Goal: Task Accomplishment & Management: Complete application form

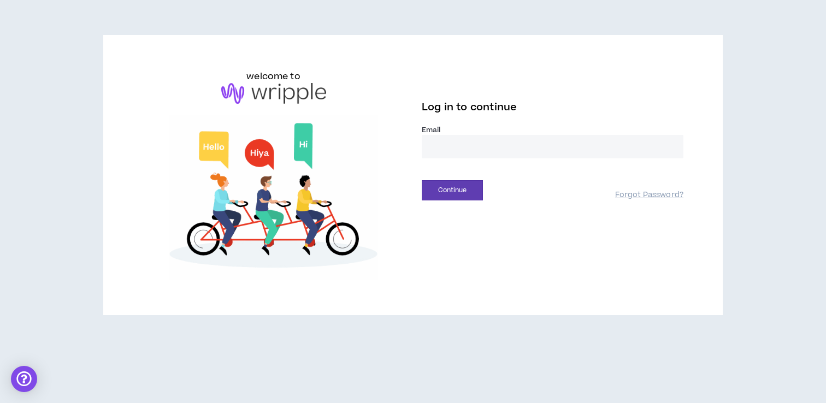
click at [452, 149] on input "email" at bounding box center [552, 146] width 262 height 23
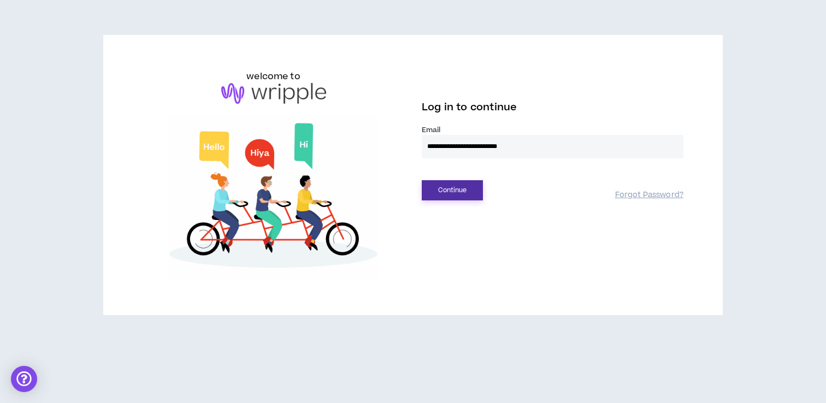
type input "**********"
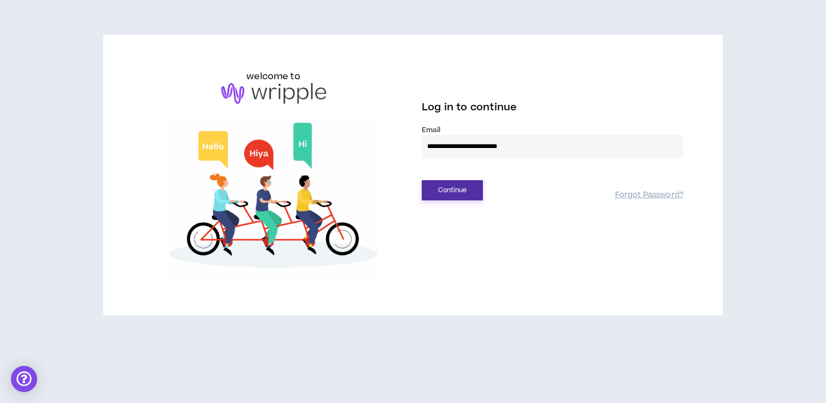
click at [446, 187] on button "Continue" at bounding box center [451, 190] width 61 height 20
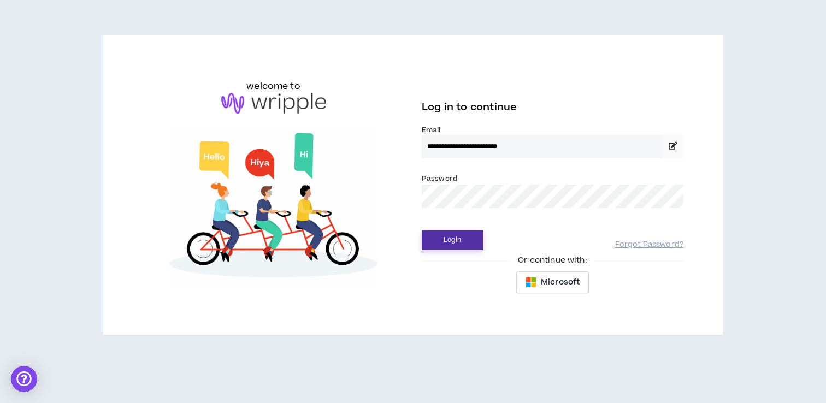
click at [454, 241] on button "Login" at bounding box center [451, 240] width 61 height 20
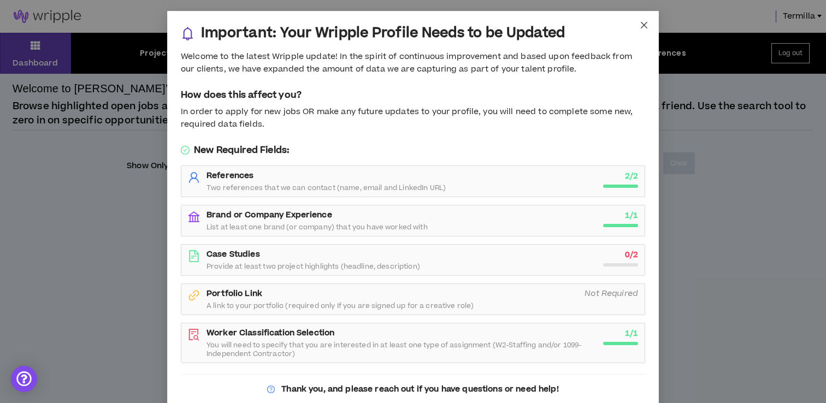
click at [644, 23] on icon "close" at bounding box center [643, 25] width 9 height 9
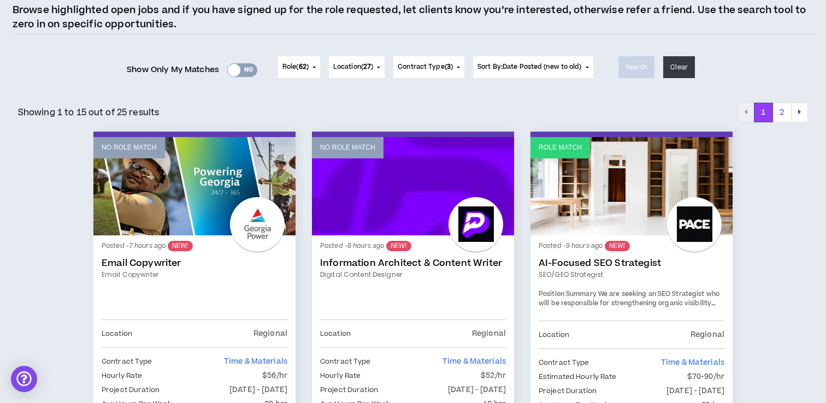
scroll to position [94, 0]
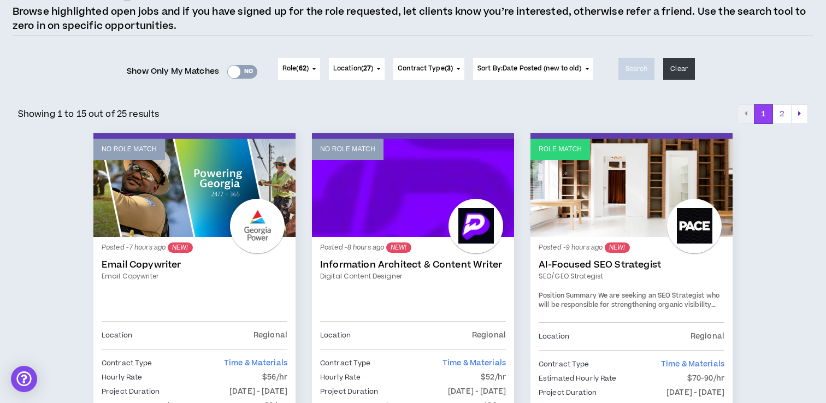
click at [353, 72] on span "Location ( 27 )" at bounding box center [353, 69] width 40 height 10
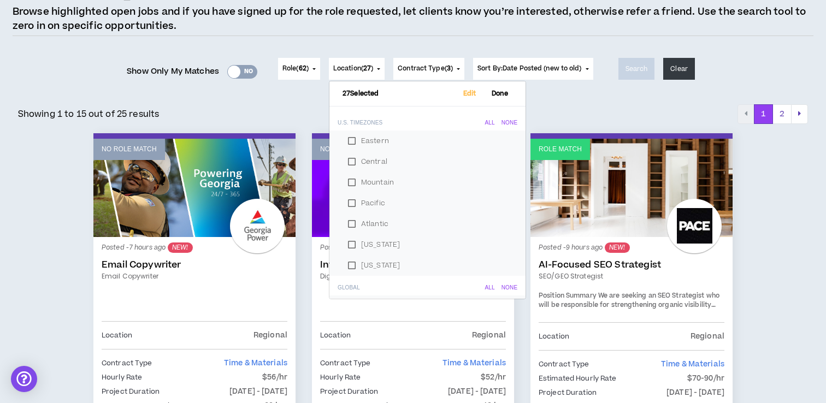
click at [353, 72] on span "Location ( 27 )" at bounding box center [353, 69] width 40 height 10
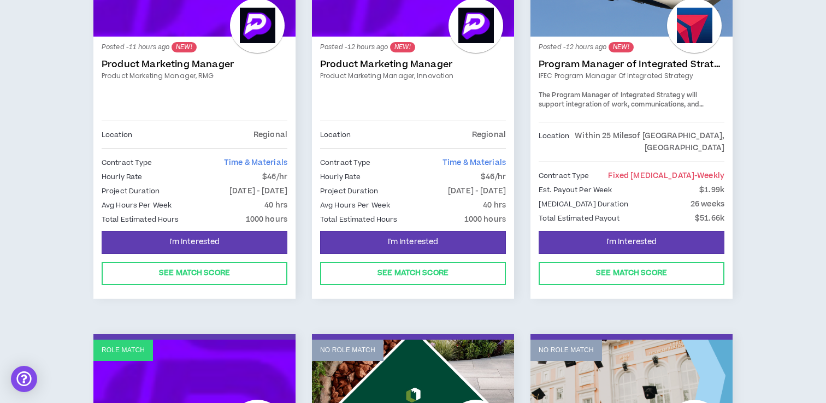
scroll to position [700, 0]
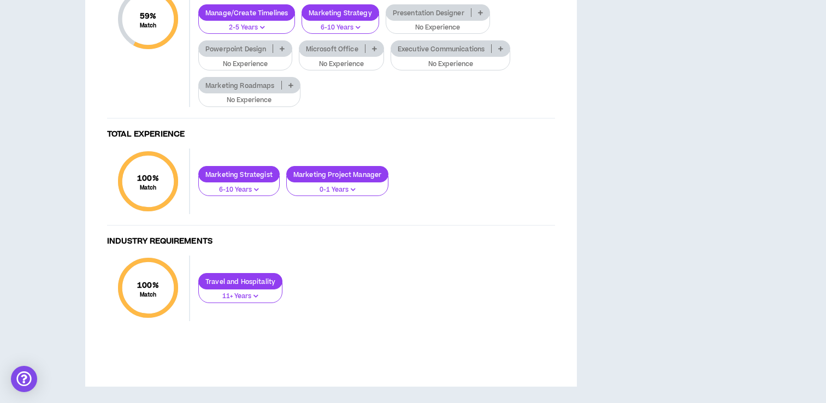
scroll to position [971, 0]
click at [284, 51] on icon at bounding box center [282, 48] width 5 height 5
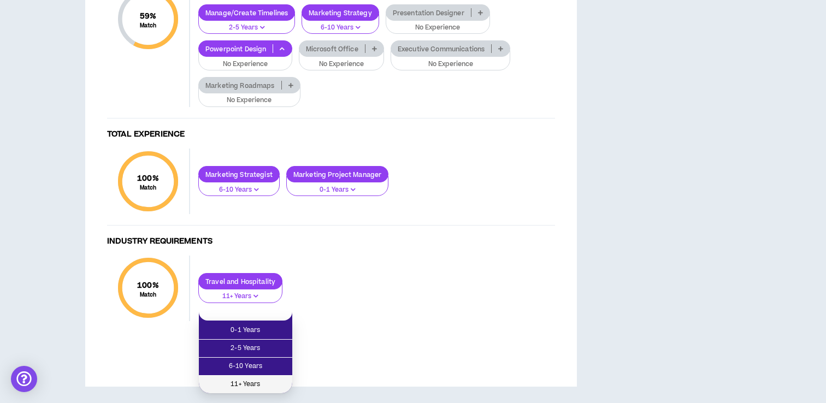
click at [270, 378] on span "11+ Years" at bounding box center [245, 384] width 80 height 12
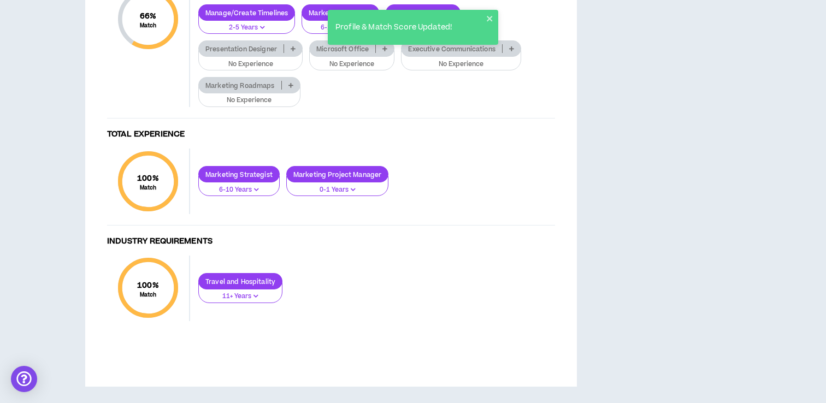
click at [382, 53] on p at bounding box center [385, 48] width 18 height 9
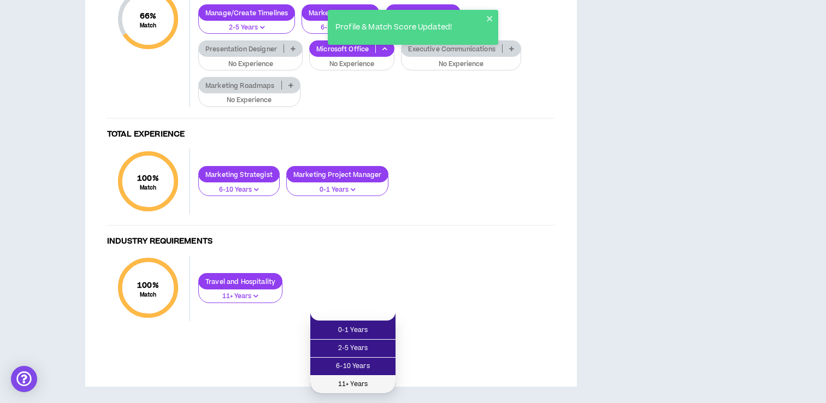
click at [373, 378] on span "11+ Years" at bounding box center [353, 384] width 72 height 12
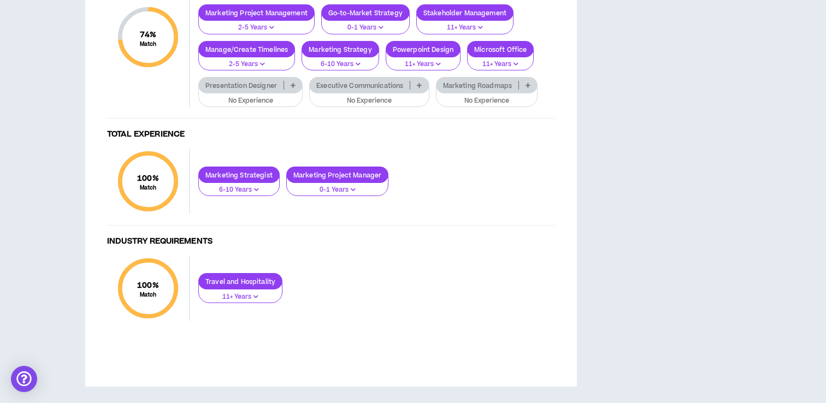
click at [418, 90] on p at bounding box center [419, 85] width 18 height 9
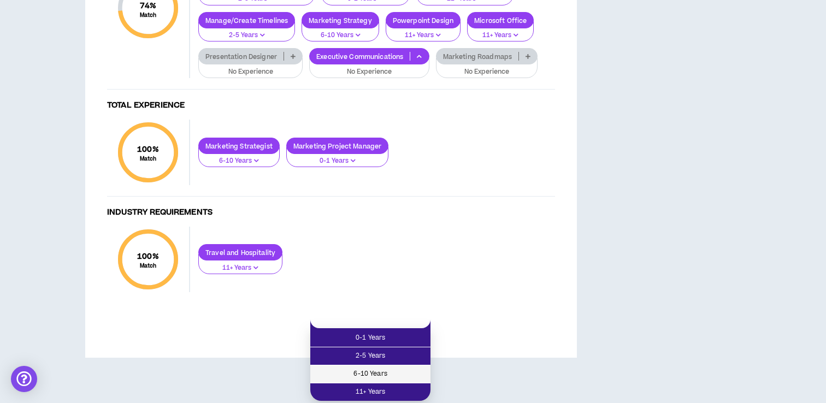
click at [400, 368] on span "6-10 Years" at bounding box center [370, 374] width 107 height 12
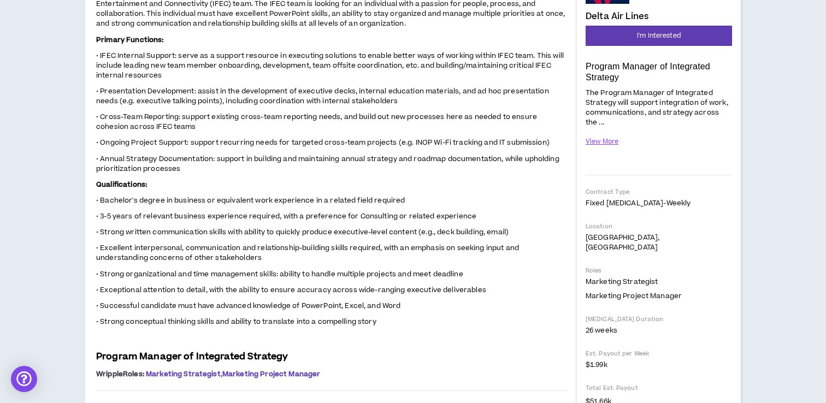
scroll to position [101, 0]
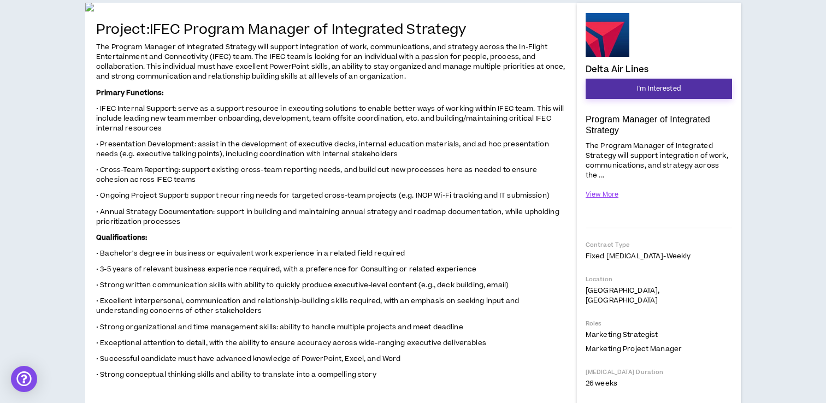
click at [661, 81] on button "I'm Interested" at bounding box center [658, 89] width 146 height 20
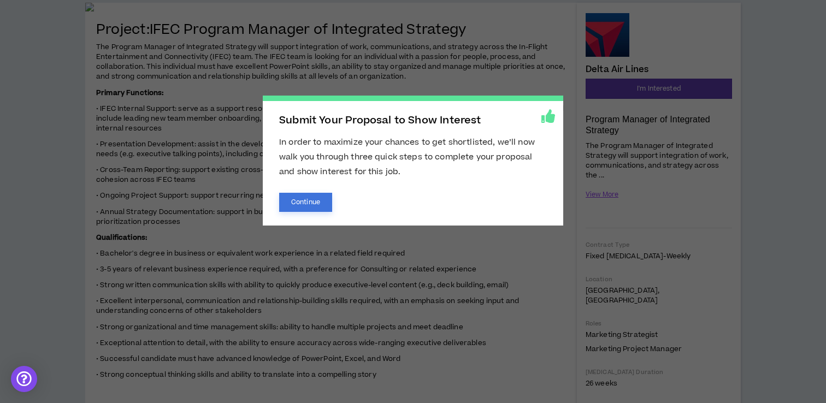
click at [310, 204] on button "Continue" at bounding box center [305, 202] width 53 height 19
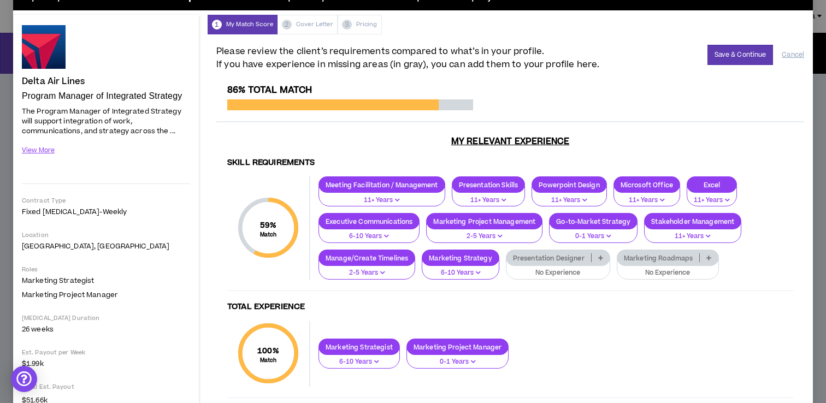
scroll to position [18, 0]
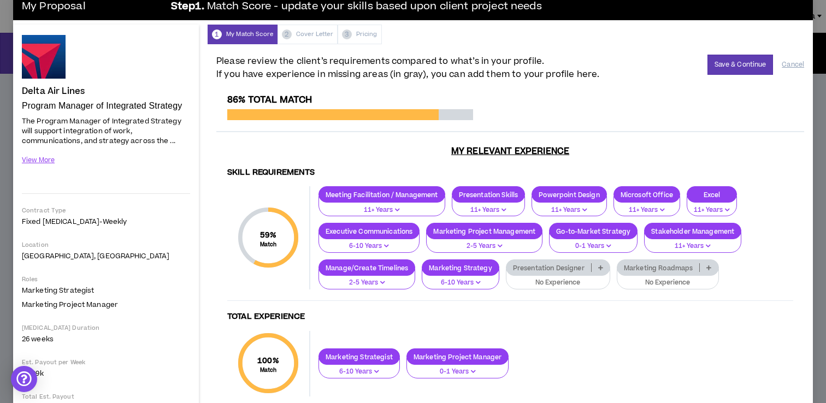
click at [709, 272] on div "Marketing Roadmaps" at bounding box center [667, 267] width 102 height 16
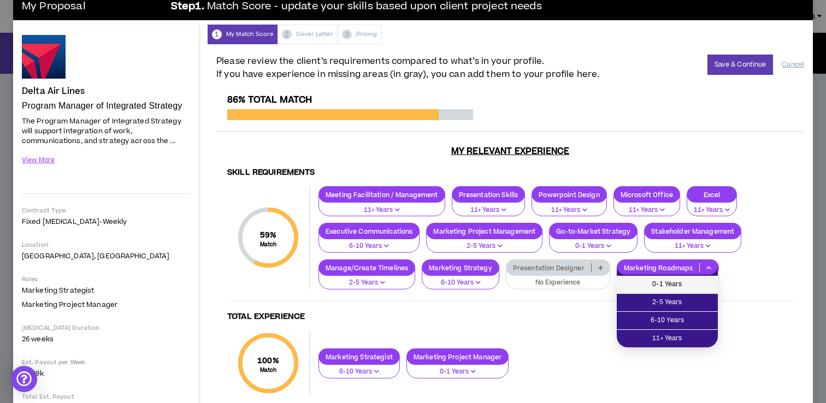
click at [698, 283] on span "0-1 Years" at bounding box center [667, 284] width 88 height 12
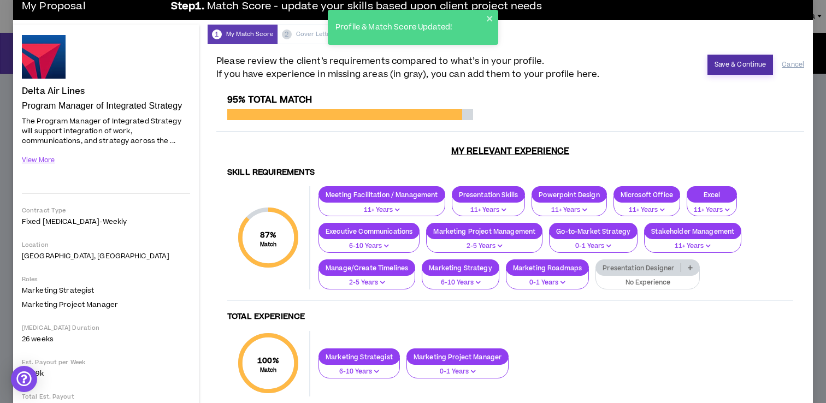
click at [741, 61] on button "Save & Continue" at bounding box center [740, 65] width 66 height 20
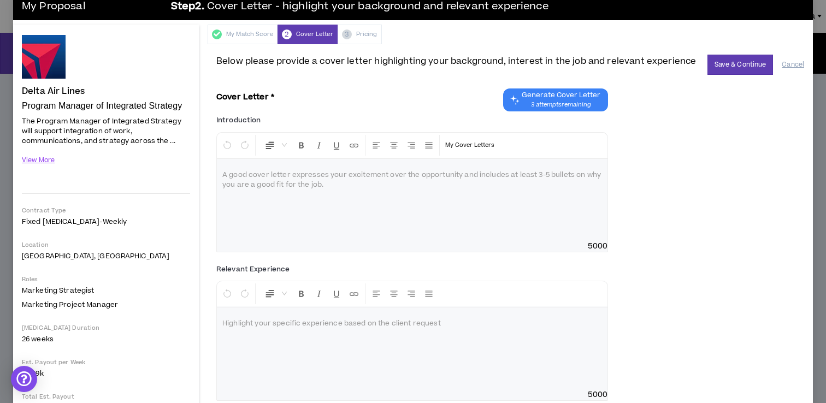
click at [248, 205] on div at bounding box center [412, 200] width 390 height 82
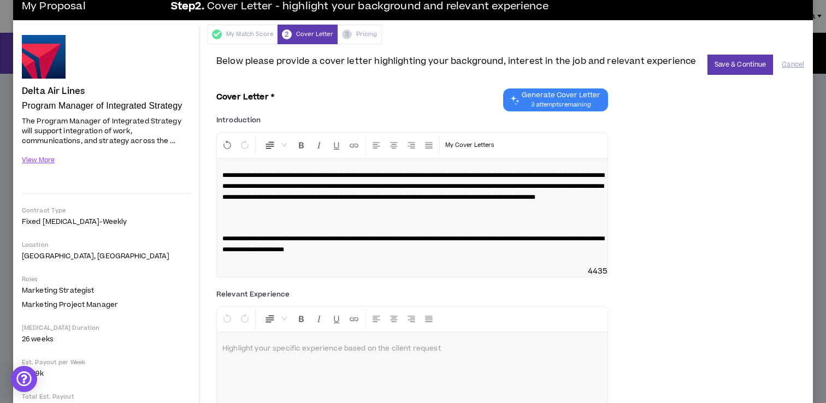
click at [244, 229] on p at bounding box center [411, 218] width 379 height 22
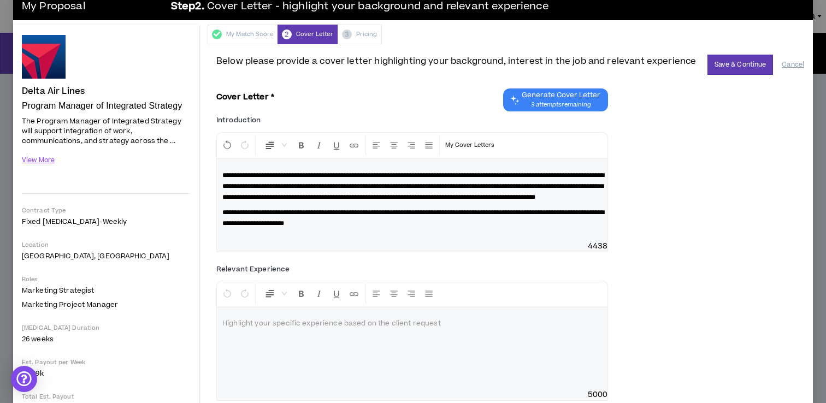
click at [276, 346] on div at bounding box center [412, 348] width 390 height 82
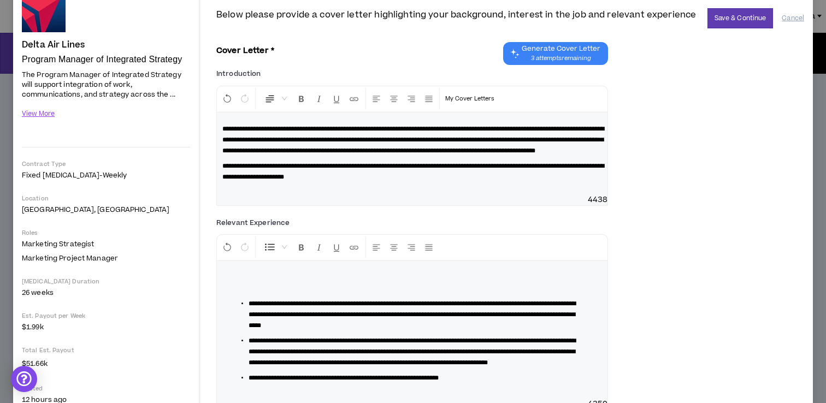
click at [248, 294] on p at bounding box center [411, 283] width 379 height 22
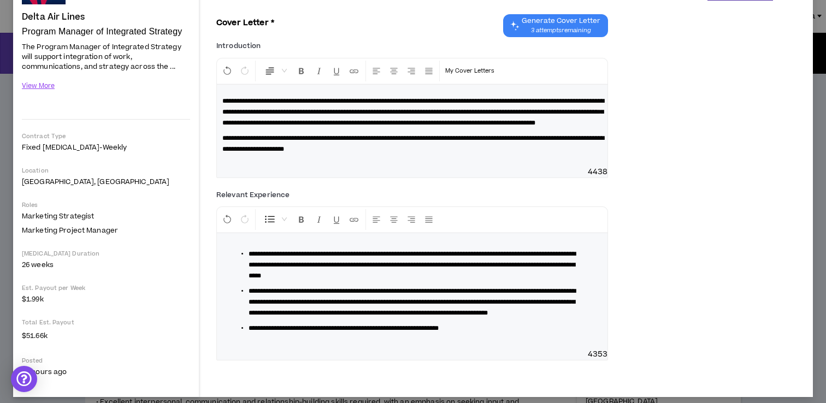
scroll to position [102, 0]
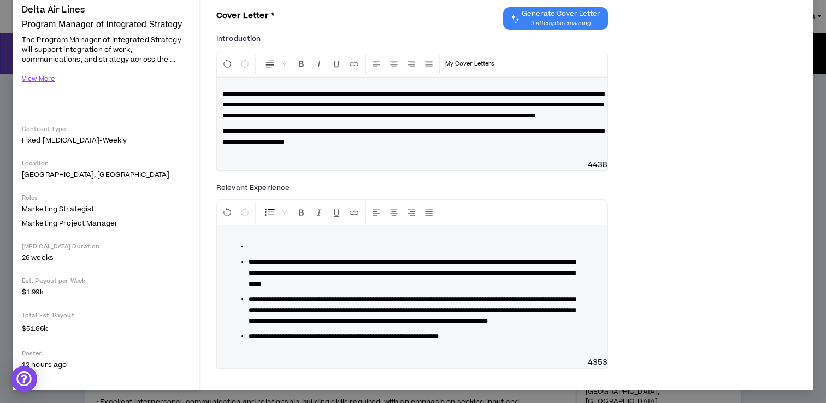
click at [228, 91] on span "**********" at bounding box center [413, 105] width 382 height 28
click at [222, 91] on span "**********" at bounding box center [413, 105] width 382 height 28
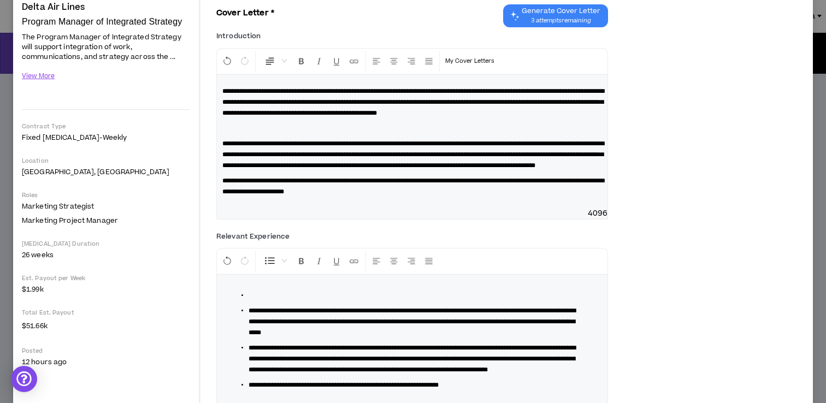
click at [482, 90] on span "**********" at bounding box center [413, 102] width 382 height 28
click at [571, 112] on span "**********" at bounding box center [413, 102] width 382 height 28
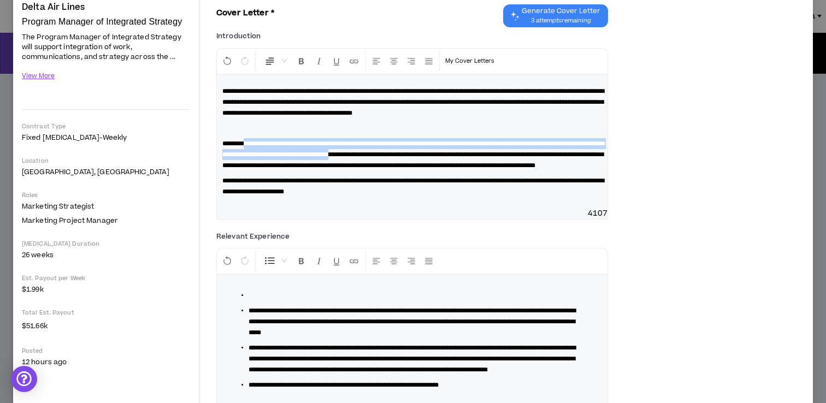
drag, startPoint x: 486, startPoint y: 166, endPoint x: 243, endPoint y: 155, distance: 243.2
click at [246, 152] on span "**********" at bounding box center [413, 154] width 382 height 28
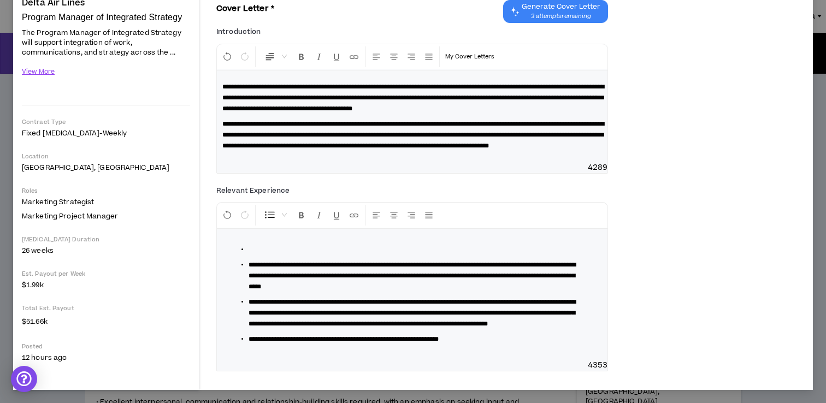
scroll to position [139, 0]
click at [266, 244] on li at bounding box center [416, 249] width 336 height 11
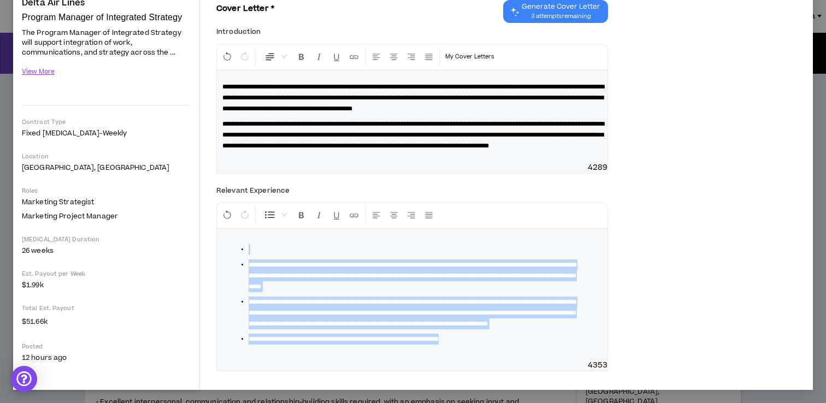
drag, startPoint x: 517, startPoint y: 343, endPoint x: 214, endPoint y: 223, distance: 326.0
click at [214, 223] on div "**********" at bounding box center [509, 173] width 605 height 434
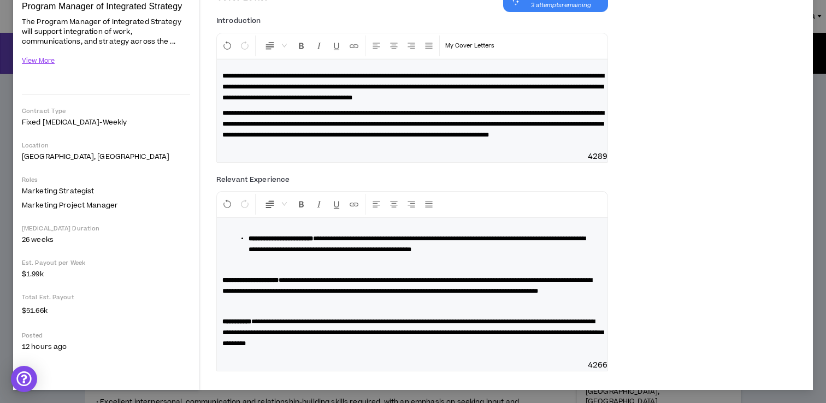
click at [250, 236] on strong "**********" at bounding box center [280, 238] width 64 height 7
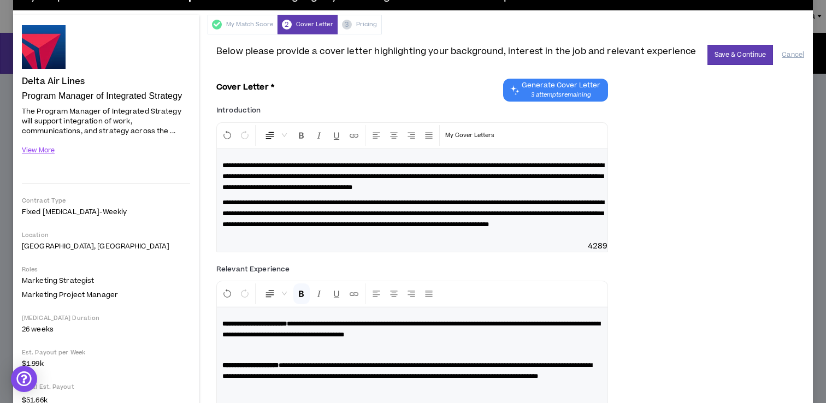
scroll to position [26, 0]
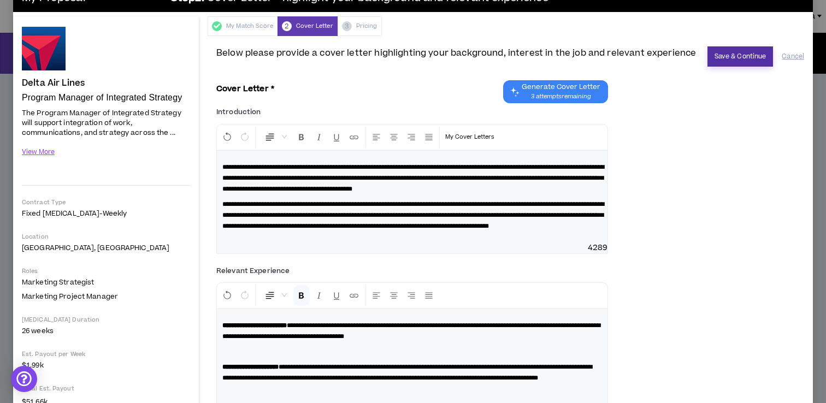
click at [735, 51] on button "Save & Continue" at bounding box center [740, 56] width 66 height 20
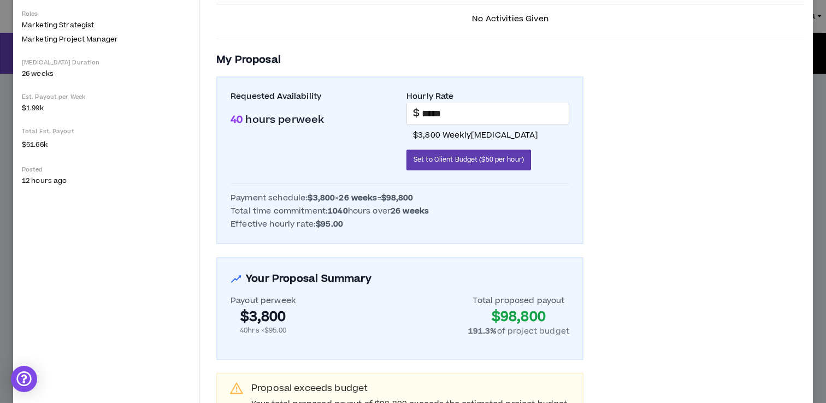
scroll to position [287, 0]
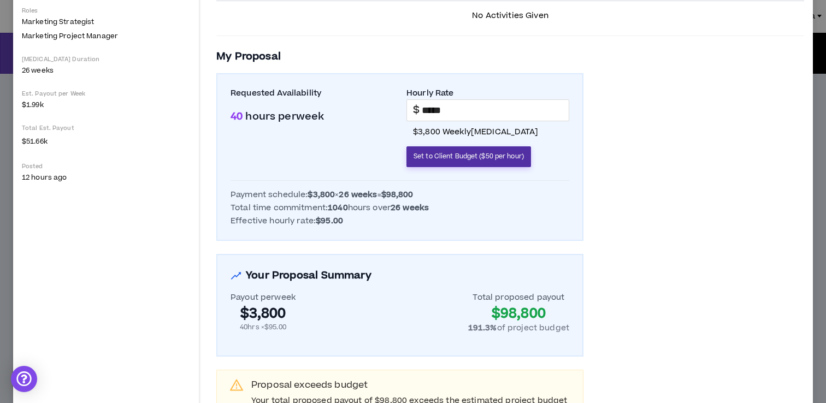
click at [490, 162] on button "Set to Client Budget ($50 per hour)" at bounding box center [468, 156] width 124 height 21
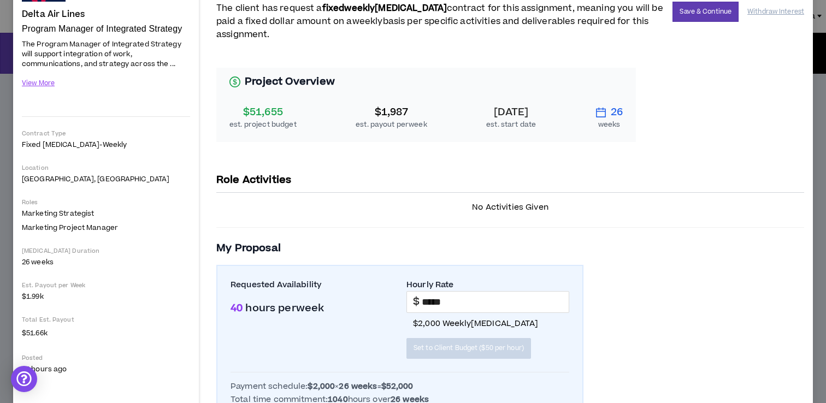
scroll to position [366, 0]
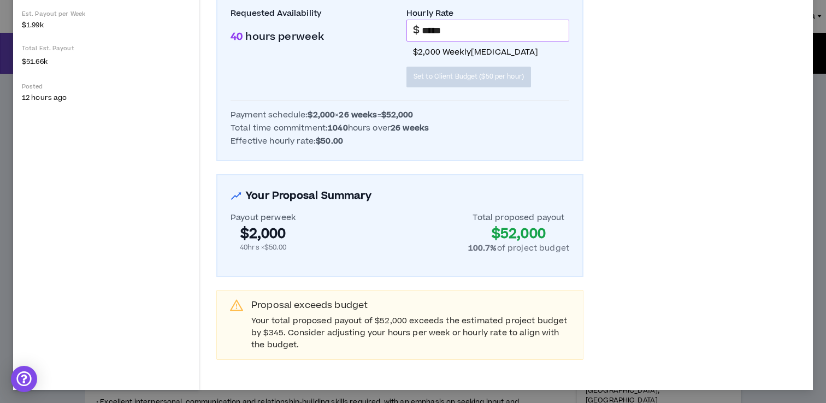
click at [455, 32] on input "*****" at bounding box center [494, 30] width 147 height 21
type input "*"
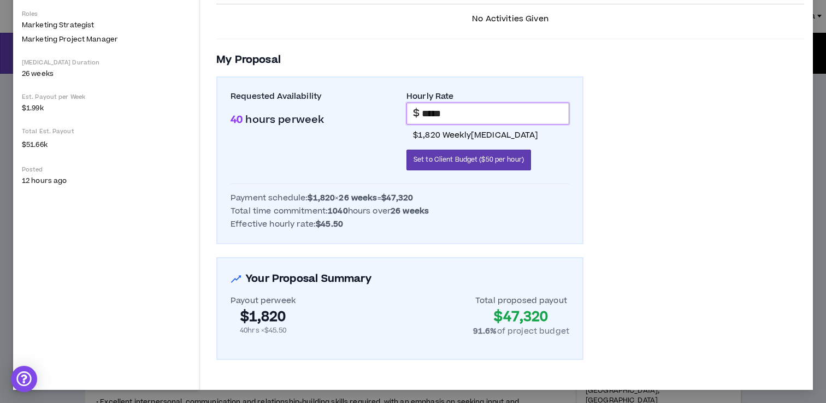
click at [712, 67] on h3 "My Proposal" at bounding box center [509, 59] width 587 height 15
click at [435, 111] on input "*****" at bounding box center [494, 113] width 147 height 21
click at [460, 108] on input "*****" at bounding box center [494, 113] width 147 height 21
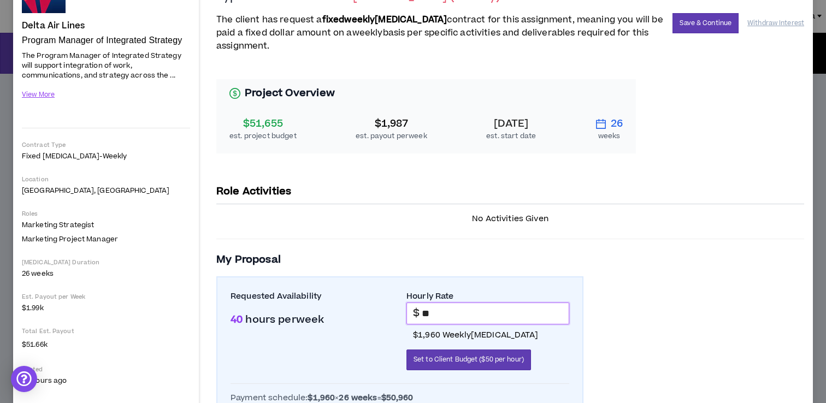
scroll to position [40, 0]
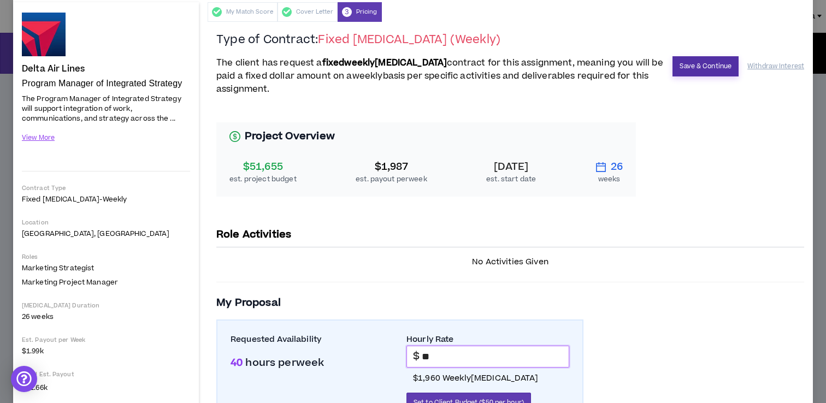
click at [693, 66] on button "Save & Continue" at bounding box center [705, 66] width 66 height 20
type input "*****"
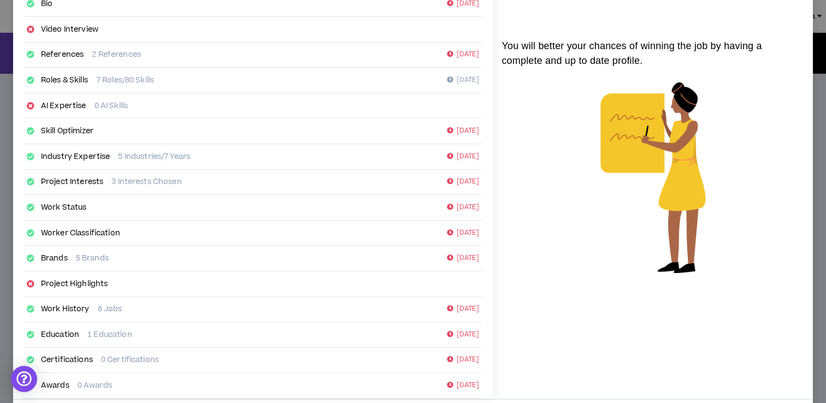
scroll to position [171, 0]
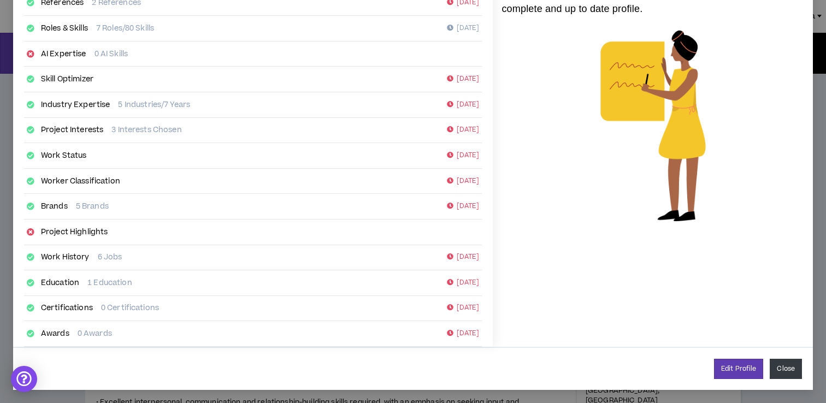
click at [783, 370] on button "Close" at bounding box center [785, 369] width 32 height 20
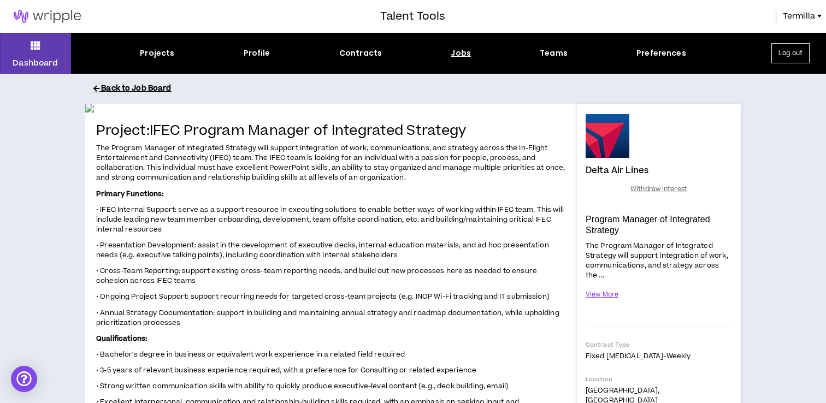
click at [147, 84] on button "Back to Job Board" at bounding box center [420, 88] width 655 height 19
click at [140, 88] on button "Back to Job Board" at bounding box center [420, 88] width 655 height 19
click at [97, 89] on icon at bounding box center [96, 88] width 6 height 7
click at [40, 49] on icon at bounding box center [36, 45] width 10 height 15
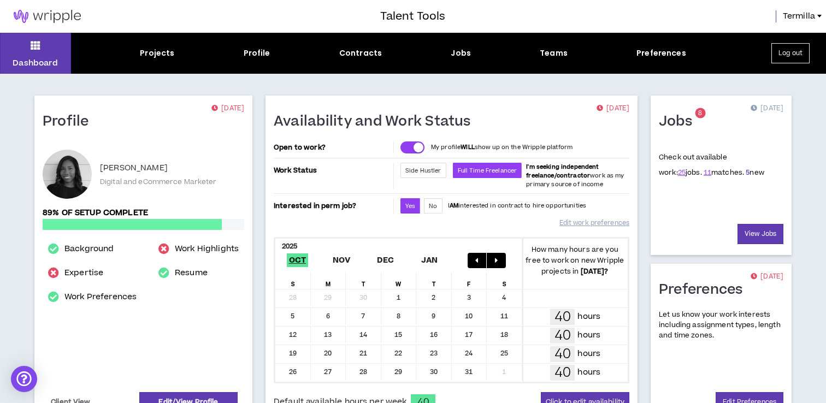
click at [745, 170] on link "5" at bounding box center [747, 173] width 4 height 10
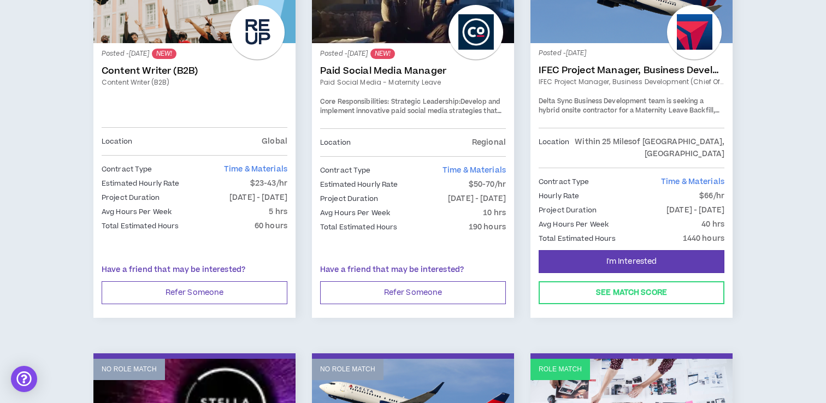
scroll to position [1493, 0]
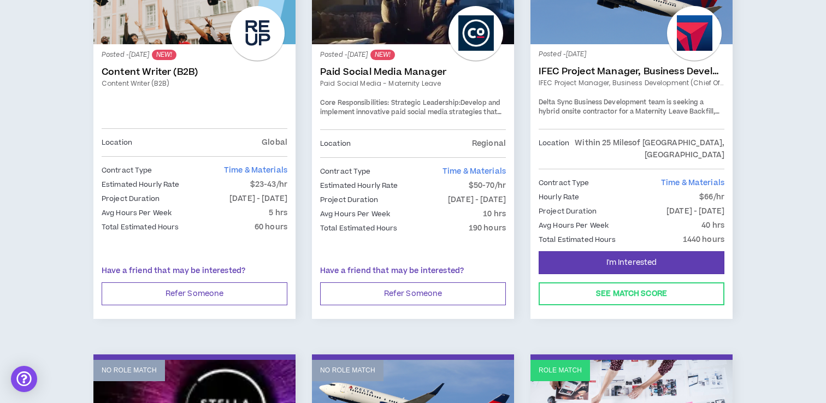
click at [619, 69] on link "IFEC Project Manager, Business Development (Chief of Staff)" at bounding box center [631, 71] width 186 height 11
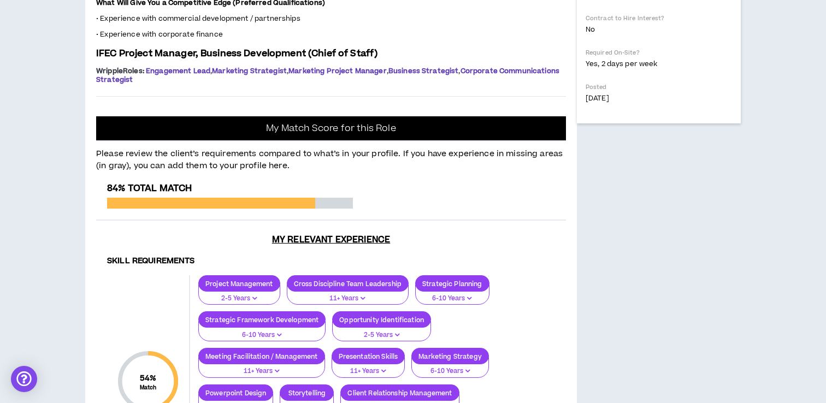
scroll to position [608, 0]
